Goal: Obtain resource: Download file/media

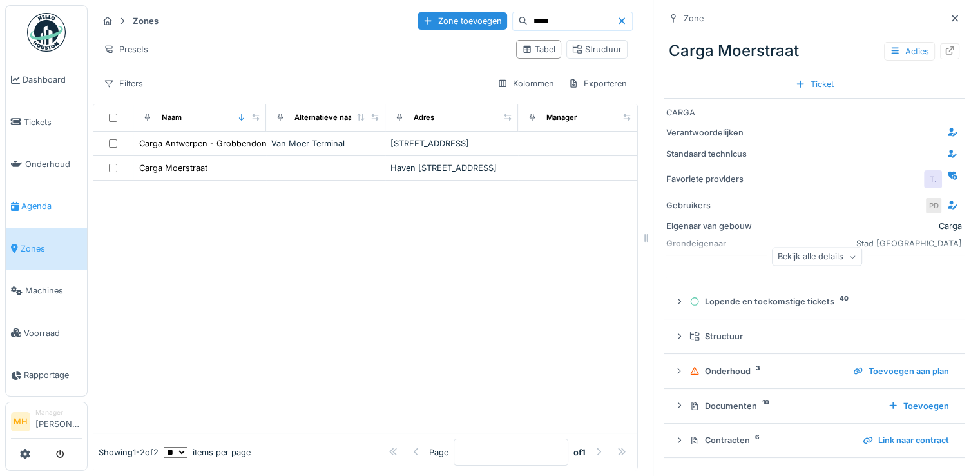
click at [36, 200] on span "Agenda" at bounding box center [51, 206] width 61 height 12
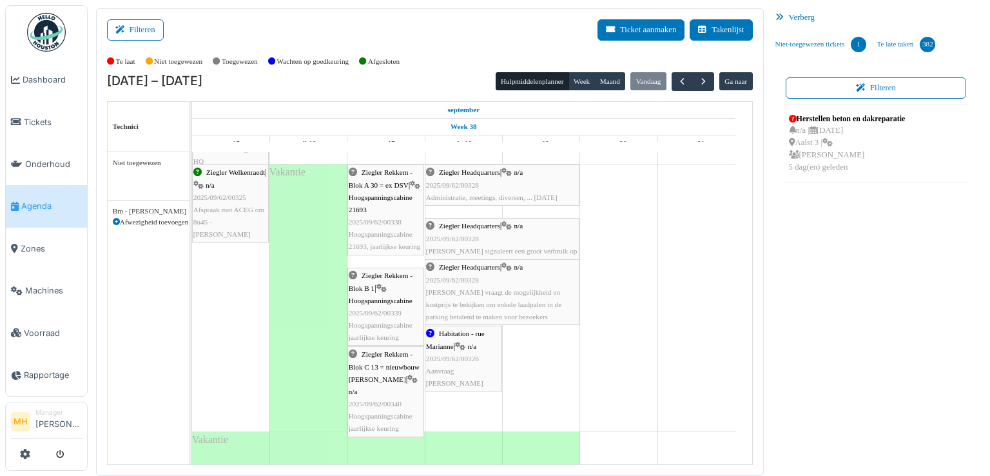
scroll to position [64, 0]
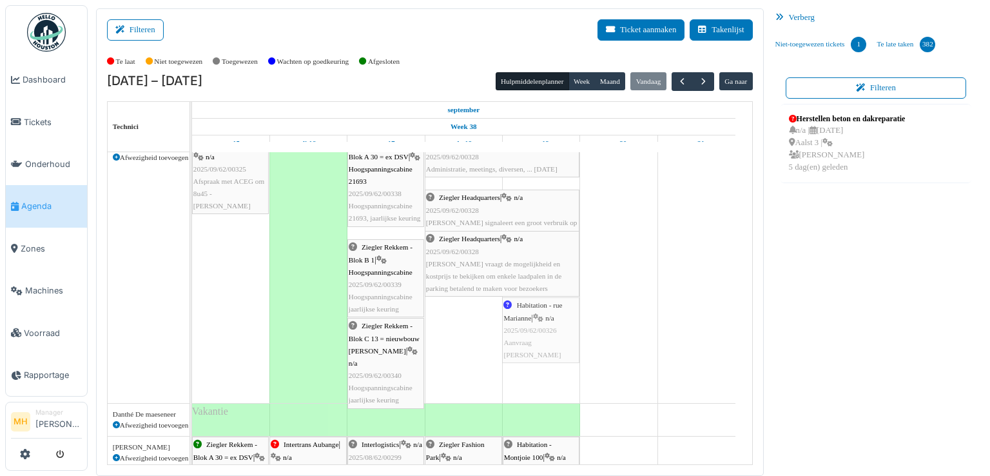
drag, startPoint x: 463, startPoint y: 323, endPoint x: 535, endPoint y: 328, distance: 72.4
click at [192, 323] on div "Ziegler Welkenraedt | n/a 2025/09/62/00325 Afspraak met ACEG om 8u45 - Koenraad…" at bounding box center [192, 269] width 0 height 267
click at [533, 323] on div "Habitation - rue Marianne | n/a 2025/09/62/00326 Aanvraag Samuel" at bounding box center [541, 330] width 74 height 62
click at [533, 323] on body "Dashboard Tickets Onderhoud Agenda Zones Machines Voorraad Rapportage MH Manage…" at bounding box center [495, 238] width 990 height 476
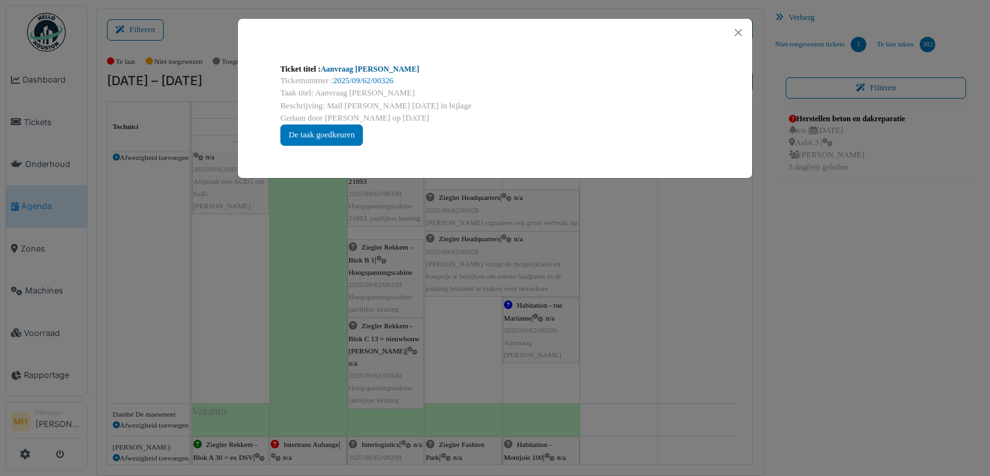
click at [348, 68] on link "Aanvraag [PERSON_NAME]" at bounding box center [369, 68] width 99 height 9
drag, startPoint x: 742, startPoint y: 30, endPoint x: 755, endPoint y: 104, distance: 75.2
click at [742, 29] on button "Close" at bounding box center [738, 32] width 17 height 17
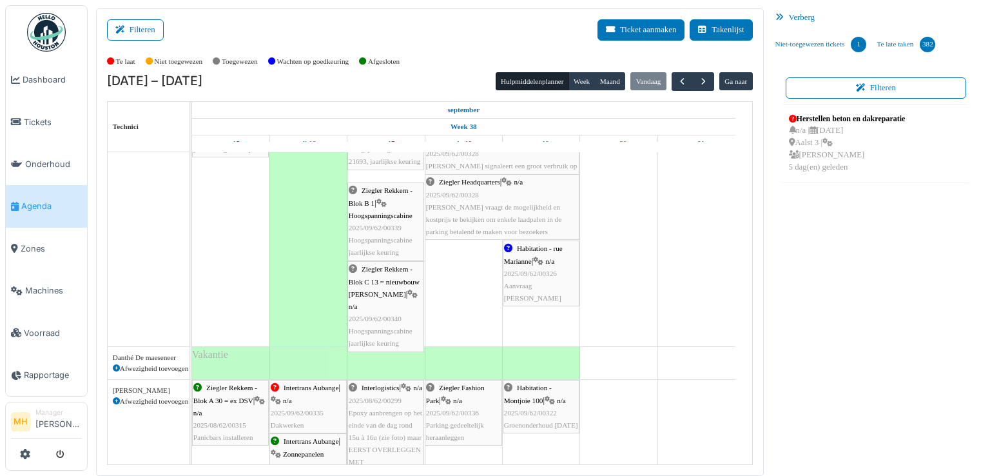
scroll to position [129, 0]
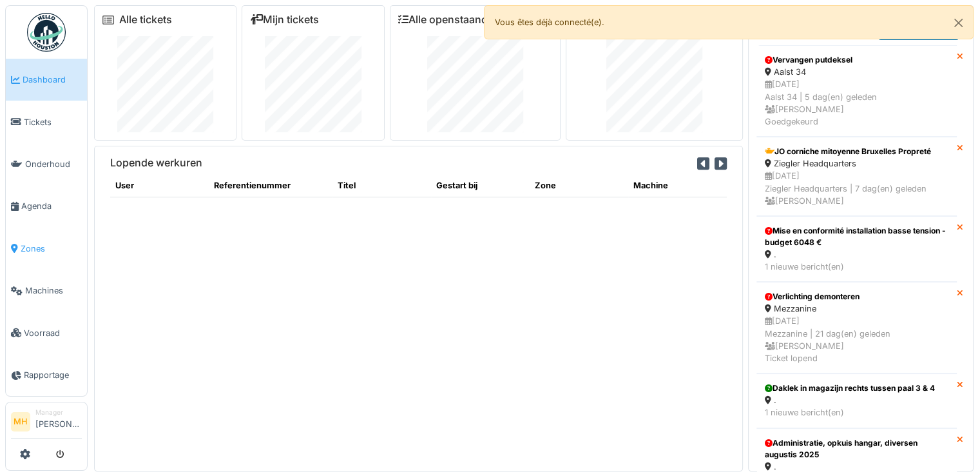
click at [27, 242] on span "Zones" at bounding box center [51, 248] width 61 height 12
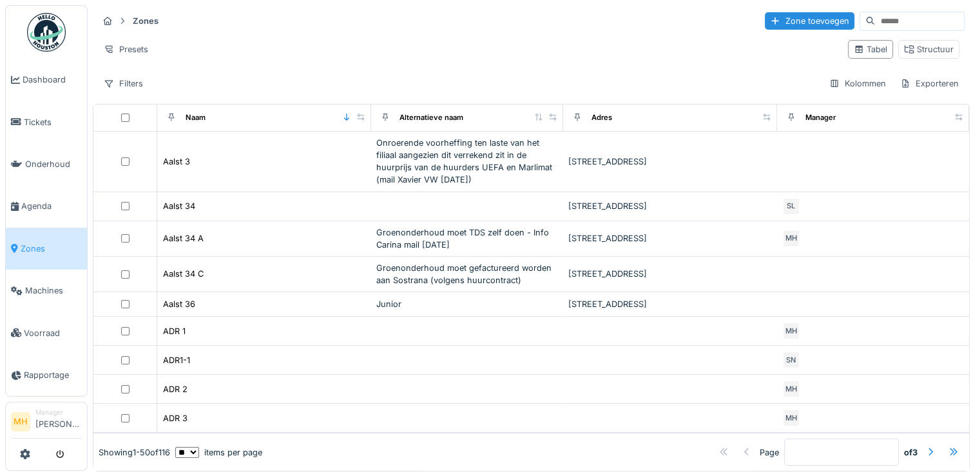
click at [875, 19] on input at bounding box center [919, 21] width 89 height 18
type input "****"
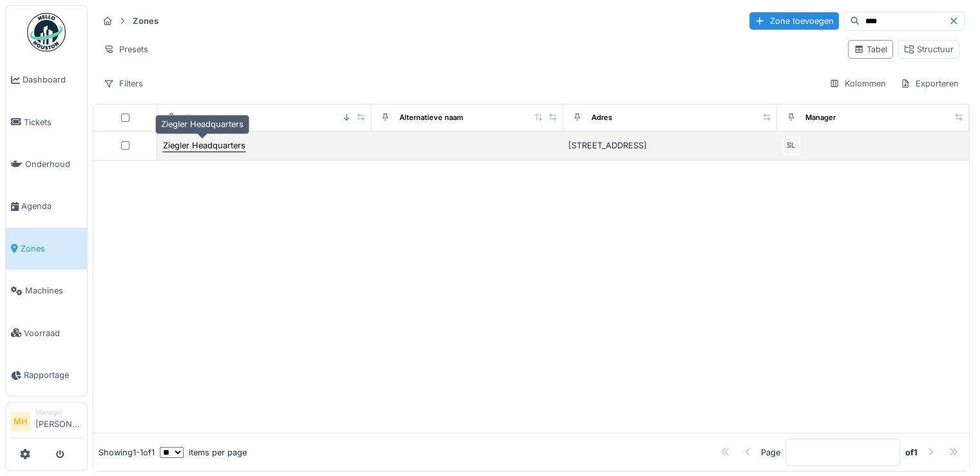
click at [170, 149] on div "Ziegler Headquarters" at bounding box center [204, 145] width 82 height 12
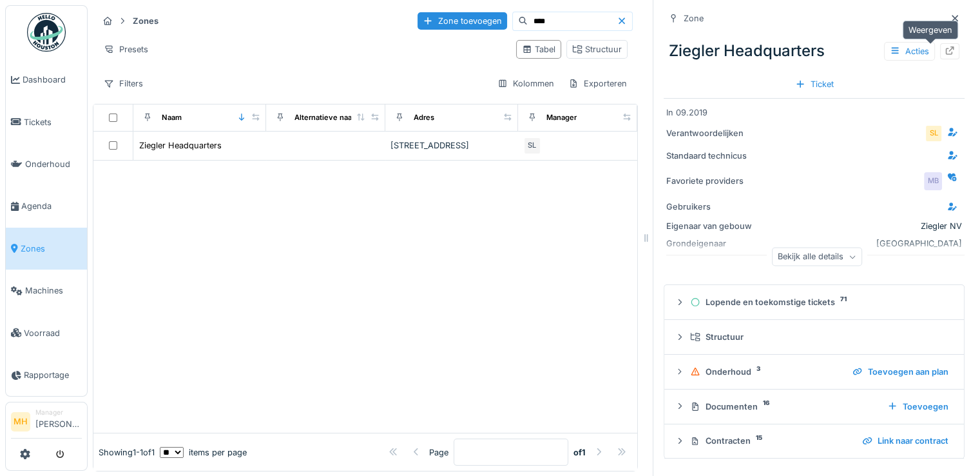
click at [945, 50] on icon at bounding box center [950, 50] width 10 height 8
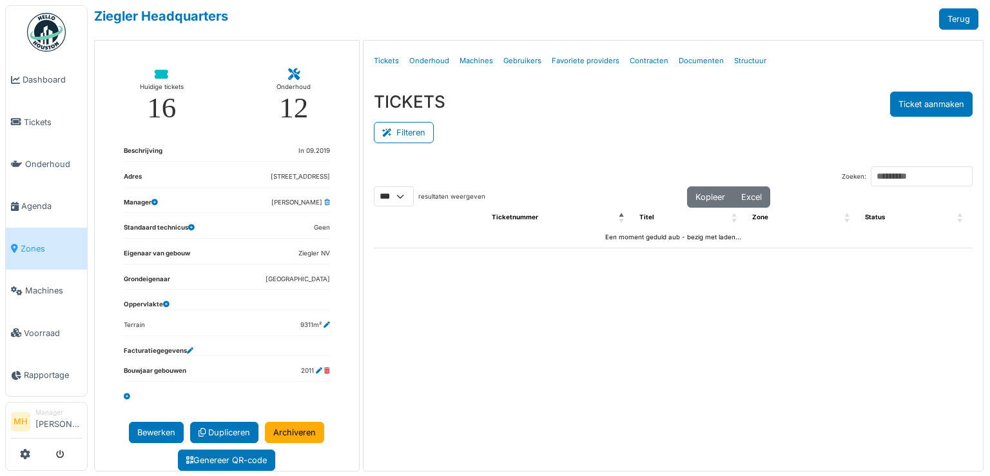
select select "***"
drag, startPoint x: 843, startPoint y: 177, endPoint x: 873, endPoint y: 184, distance: 31.3
click at [871, 174] on input "Zoeken:" at bounding box center [922, 176] width 102 height 20
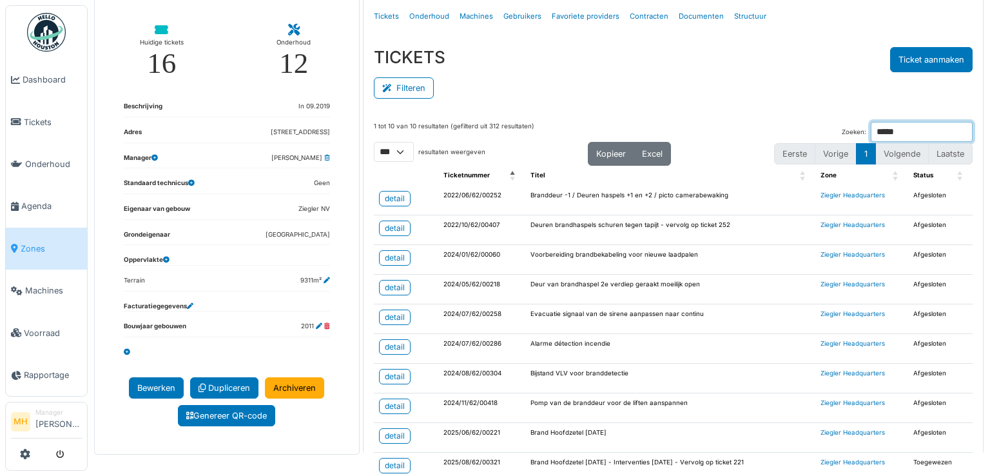
scroll to position [80, 0]
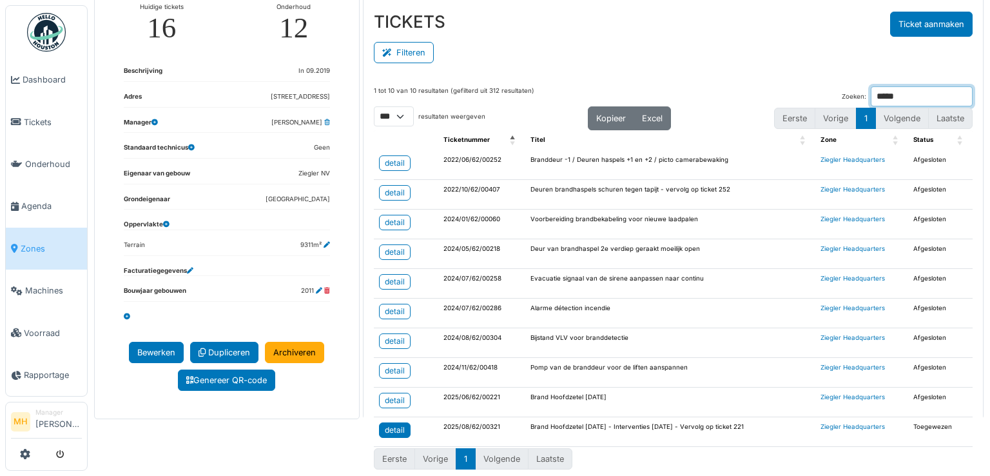
type input "*****"
click at [388, 424] on div "detail" at bounding box center [395, 430] width 20 height 12
click at [398, 396] on div "detail" at bounding box center [395, 400] width 20 height 12
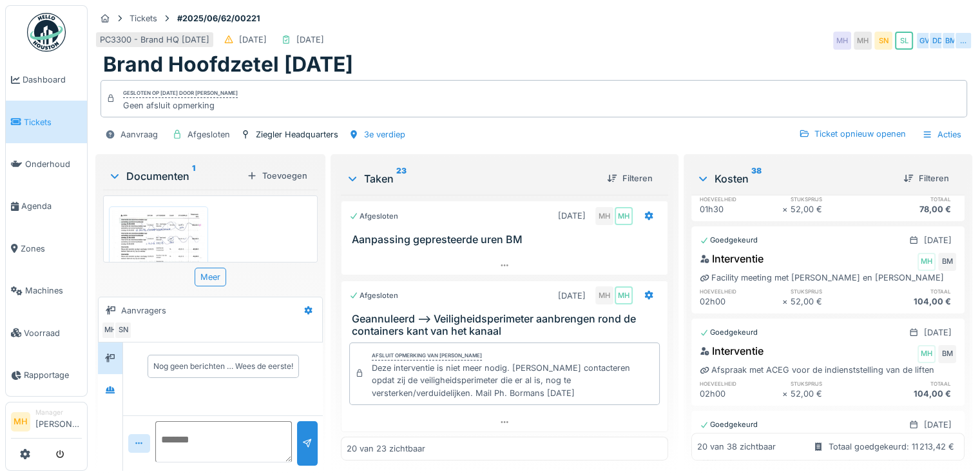
scroll to position [773, 0]
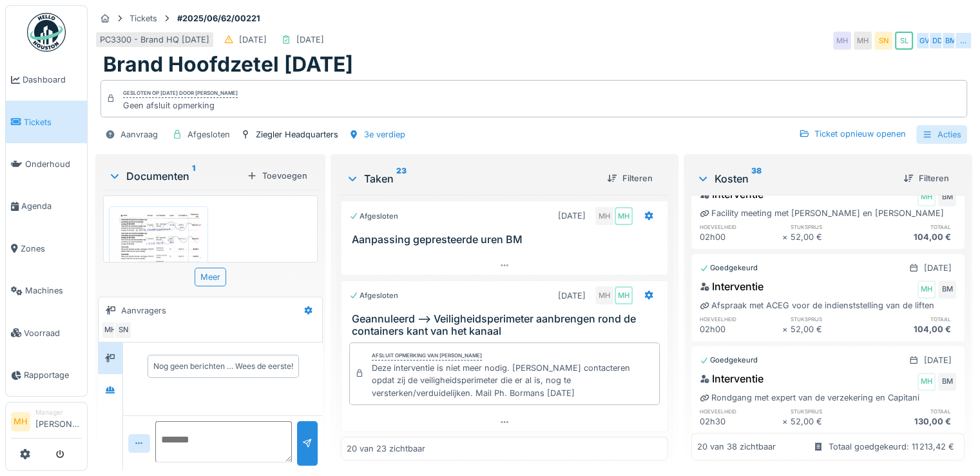
click at [944, 139] on div "Acties" at bounding box center [941, 134] width 51 height 19
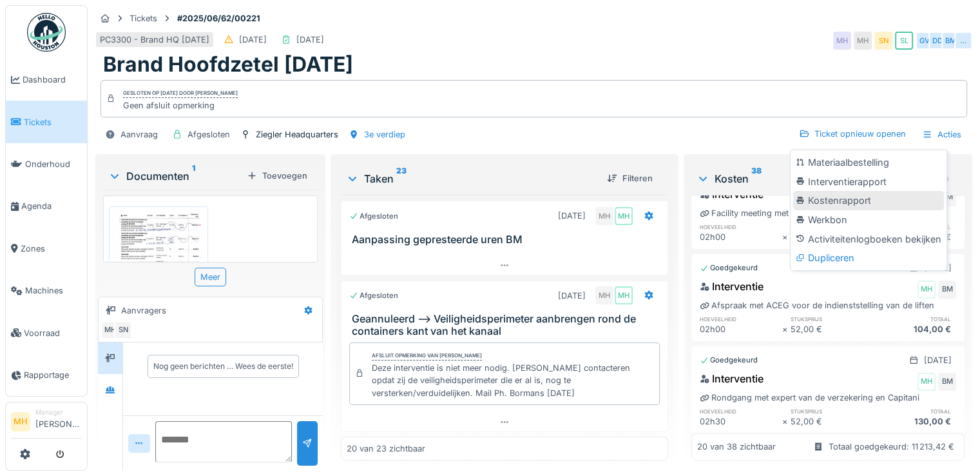
click at [845, 198] on div "Kostenrapport" at bounding box center [868, 200] width 151 height 19
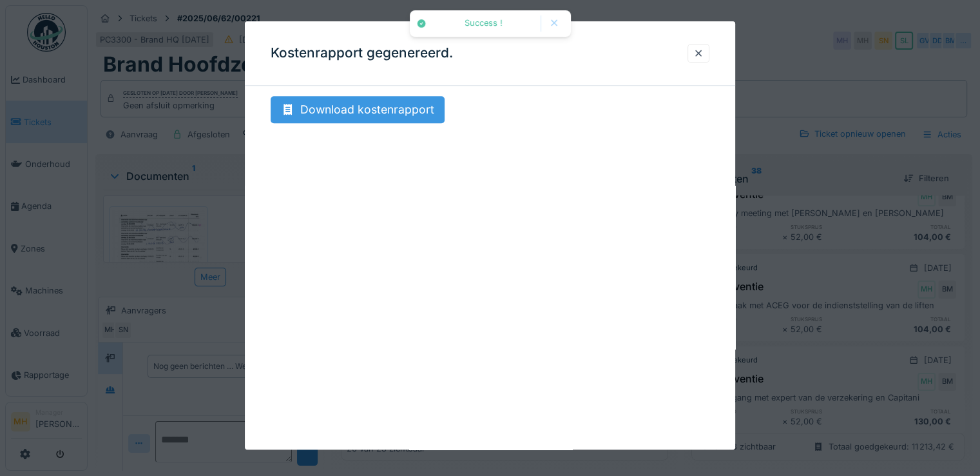
click at [367, 111] on div "Download kostenrapport" at bounding box center [358, 109] width 174 height 27
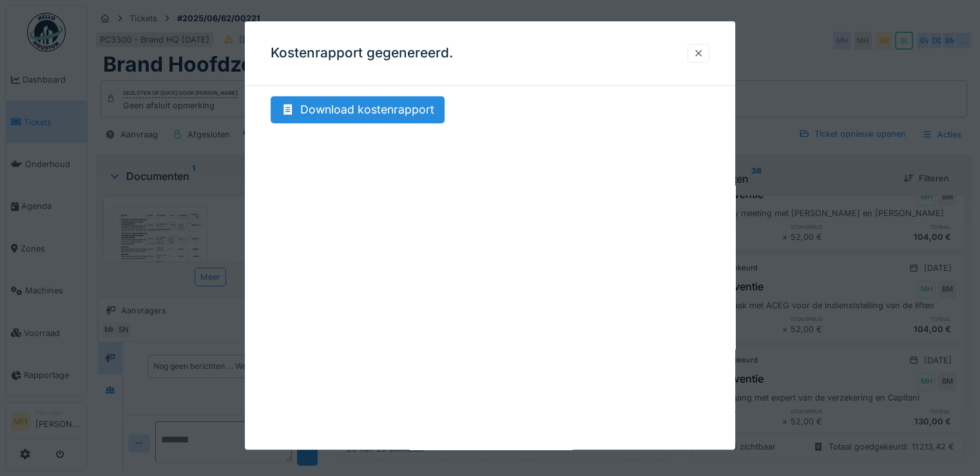
click at [701, 52] on div at bounding box center [698, 53] width 10 height 12
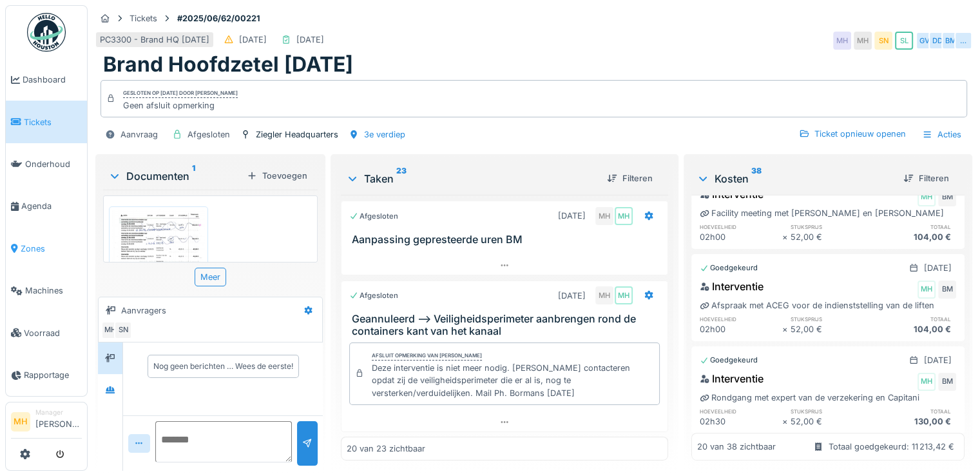
click at [37, 243] on span "Zones" at bounding box center [51, 248] width 61 height 12
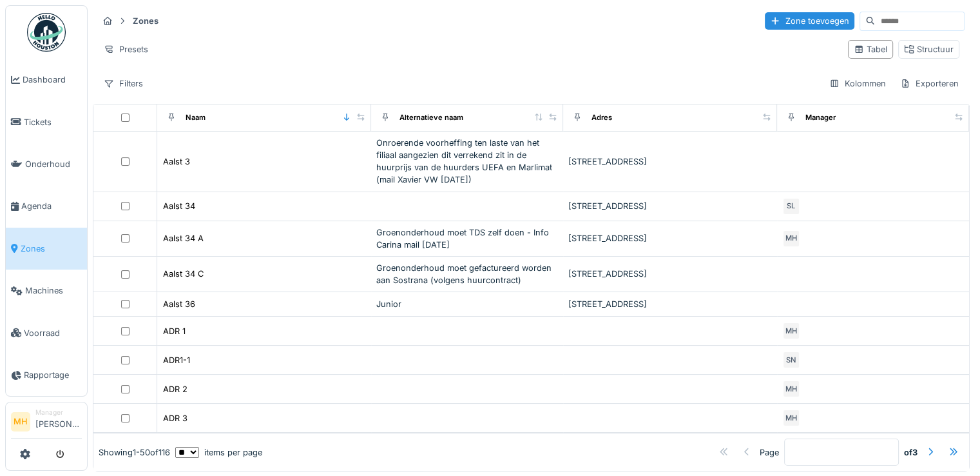
click at [875, 24] on input at bounding box center [919, 21] width 89 height 18
type input "*****"
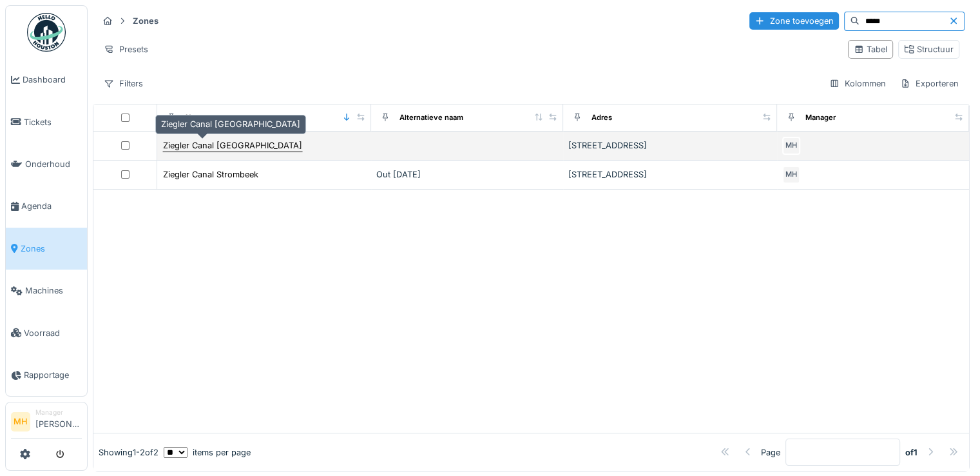
click at [233, 139] on div "Ziegler Canal [GEOGRAPHIC_DATA]" at bounding box center [232, 146] width 141 height 14
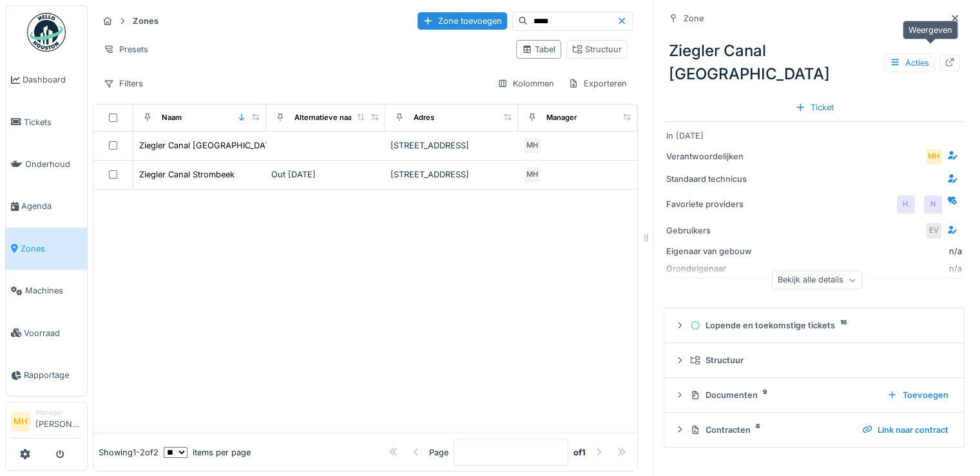
click at [945, 58] on icon at bounding box center [950, 62] width 10 height 8
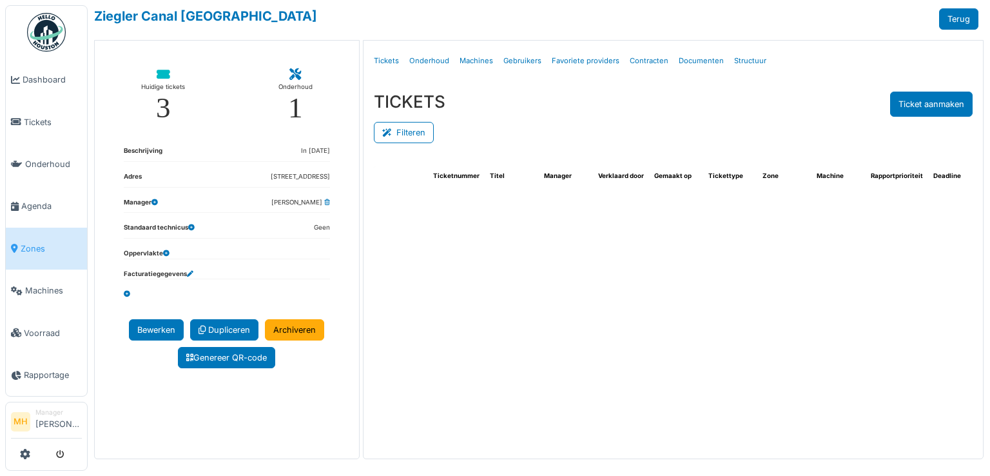
select select "***"
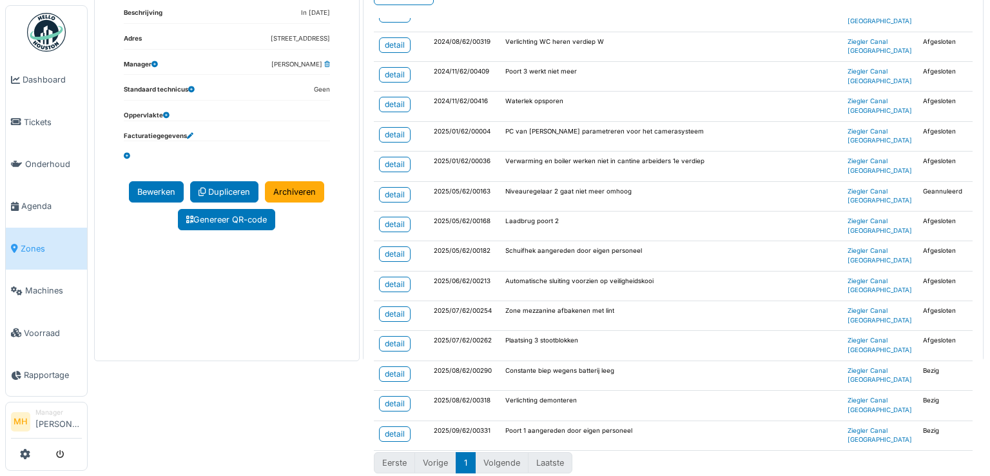
scroll to position [1446, 0]
